Goal: Task Accomplishment & Management: Use online tool/utility

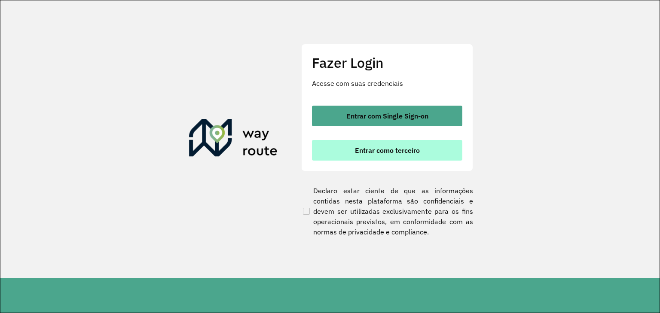
click at [368, 151] on span "Entrar como terceiro" at bounding box center [387, 150] width 65 height 7
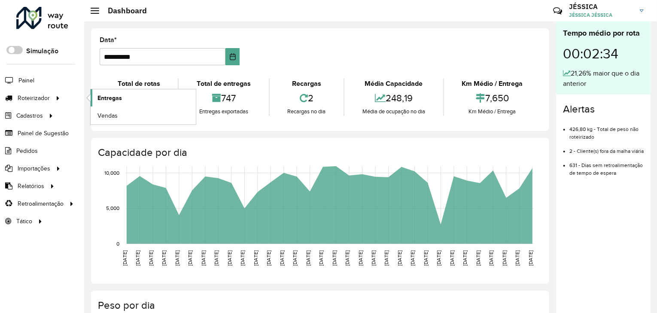
click at [110, 101] on span "Entregas" at bounding box center [110, 98] width 24 height 9
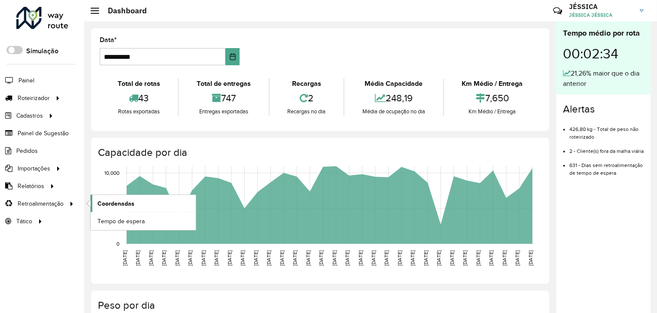
click at [107, 202] on span "Coordenadas" at bounding box center [116, 203] width 37 height 9
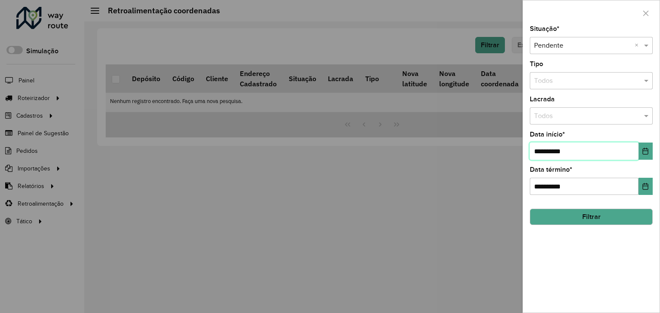
drag, startPoint x: 541, startPoint y: 150, endPoint x: 521, endPoint y: 151, distance: 19.4
click at [521, 151] on body "Aguarde... Pop-up bloqueado! Seu navegador bloqueou automáticamente a abertura …" at bounding box center [330, 156] width 660 height 313
type input "**********"
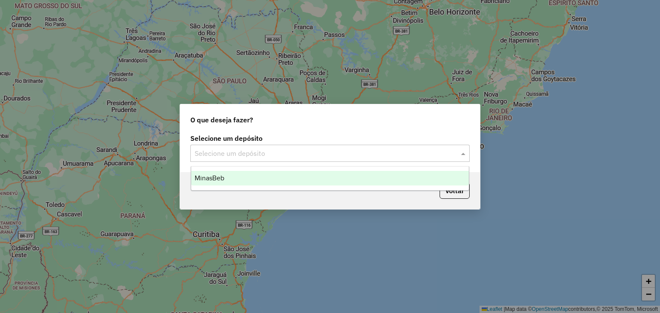
click at [268, 156] on input "text" at bounding box center [322, 154] width 254 height 10
click at [268, 172] on div "MinasBeb" at bounding box center [330, 178] width 278 height 15
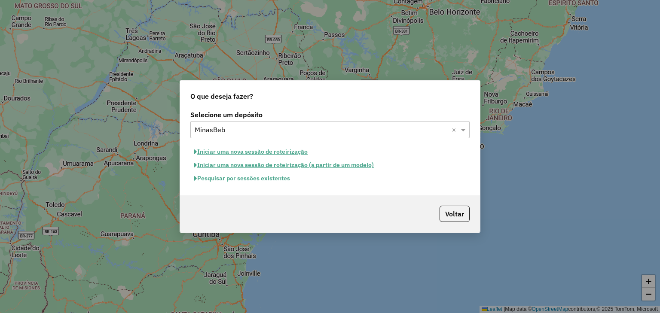
click at [431, 313] on div "O que deseja fazer? Selecione um depósito Selecione um depósito × MinasBeb × In…" at bounding box center [330, 156] width 660 height 313
